Goal: Task Accomplishment & Management: Use online tool/utility

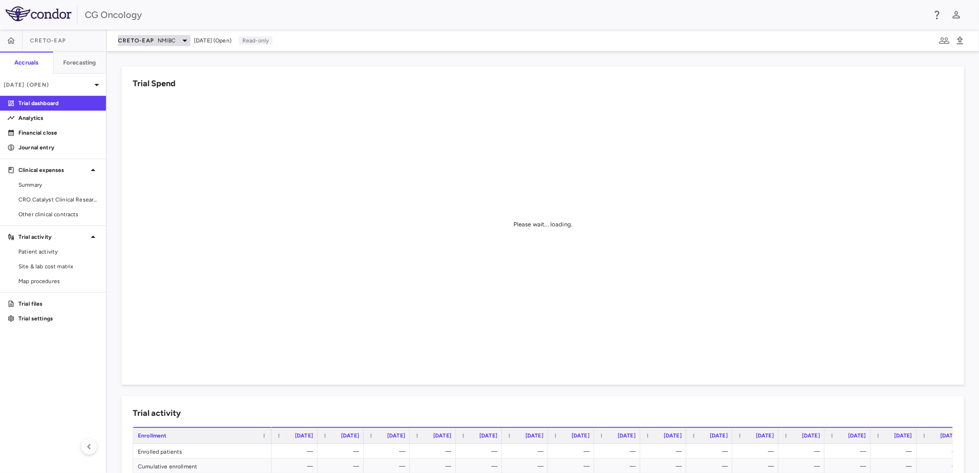
click at [160, 37] on span "NMIBC" at bounding box center [167, 40] width 18 height 8
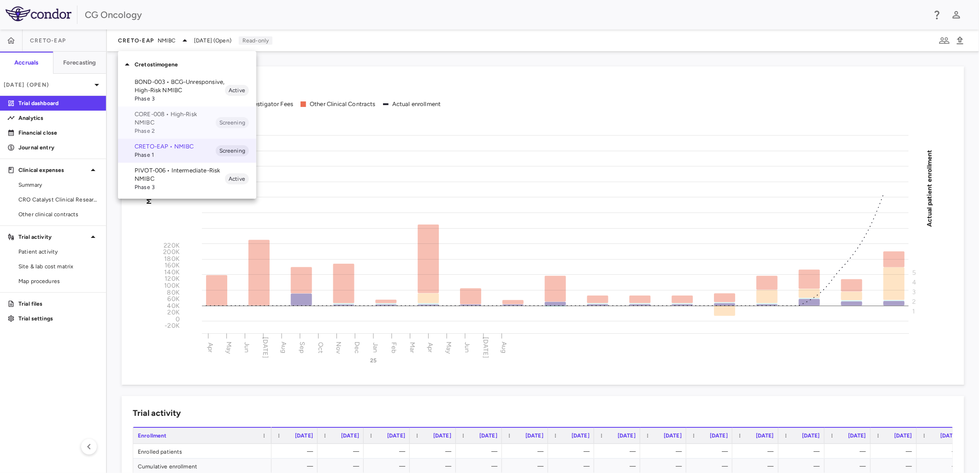
click at [183, 117] on p "CORE-008 • High-Risk NMIBC" at bounding box center [175, 118] width 81 height 17
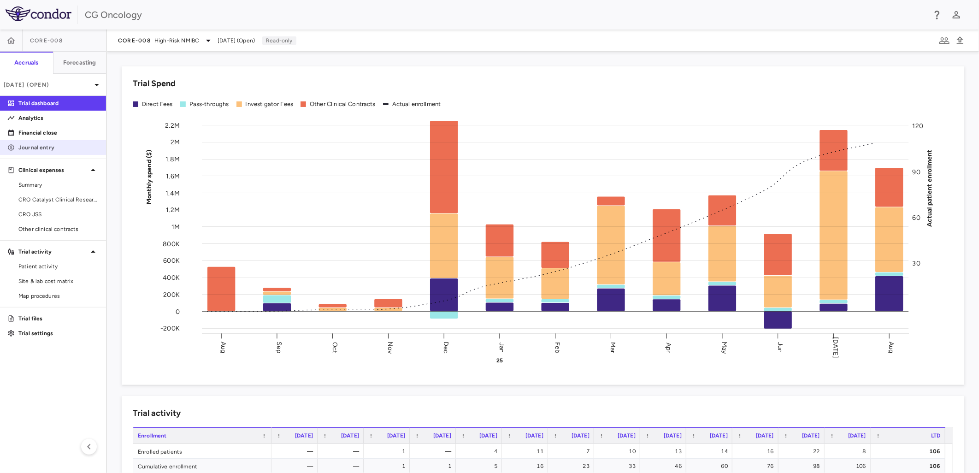
click at [60, 146] on p "Journal entry" at bounding box center [58, 147] width 80 height 8
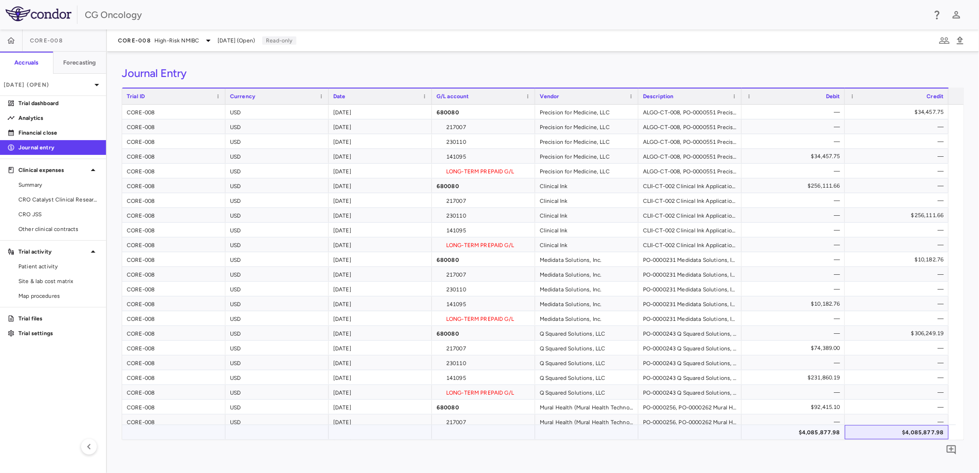
click at [886, 426] on div "$4,085,877.98" at bounding box center [898, 432] width 91 height 15
click at [830, 435] on div "$4,085,877.98" at bounding box center [795, 432] width 90 height 15
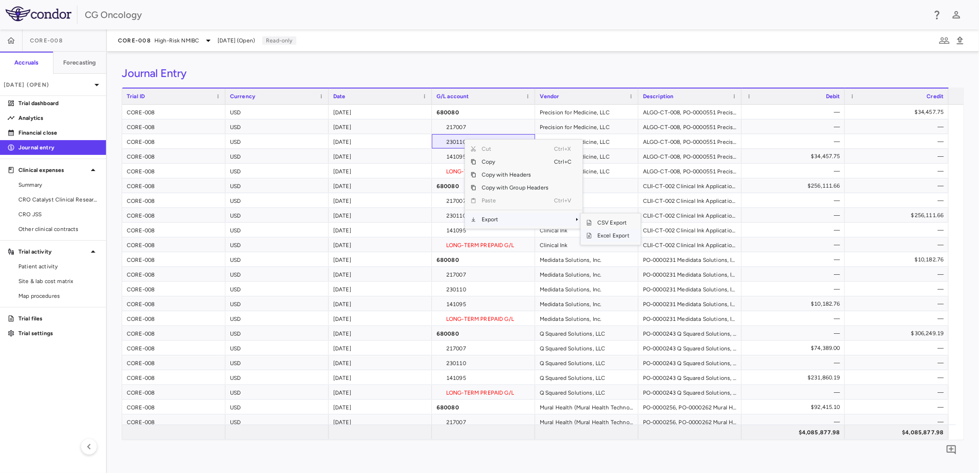
click at [604, 235] on span "Excel Export" at bounding box center [613, 235] width 43 height 13
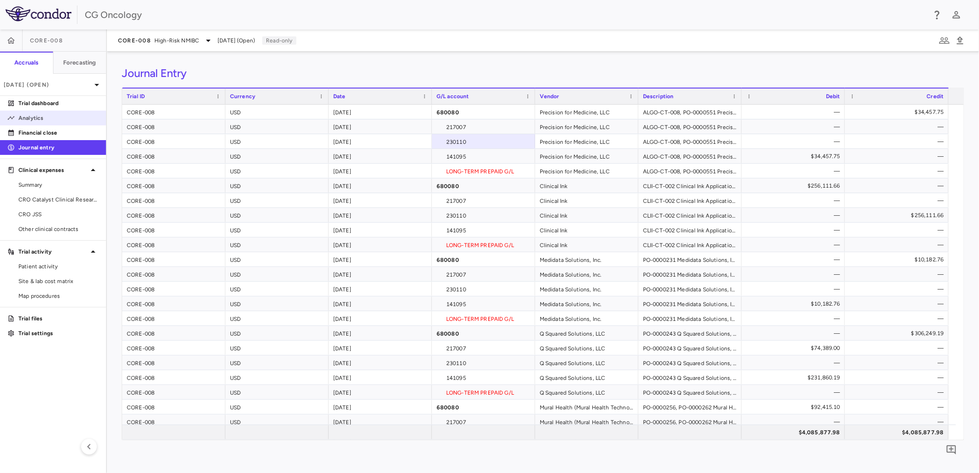
click at [41, 112] on link "Analytics" at bounding box center [53, 118] width 106 height 14
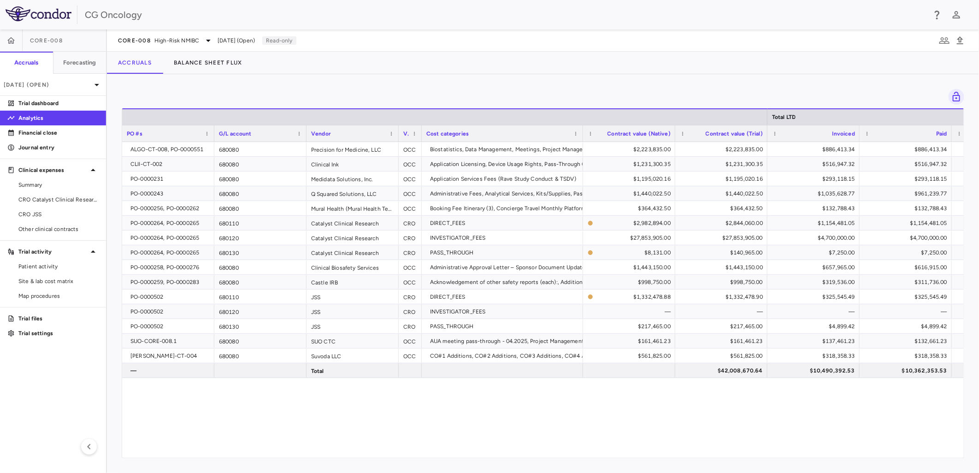
click at [875, 434] on div "ALGO-CT-008, PO-0000551 680080 Precision for Medicine, LLC OCC Biostatistics, D…" at bounding box center [542, 296] width 841 height 308
click at [827, 369] on div "$10,490,392.53" at bounding box center [815, 370] width 79 height 15
click at [747, 397] on span "Excel Export" at bounding box center [762, 395] width 43 height 13
